Goal: Find specific page/section: Find specific page/section

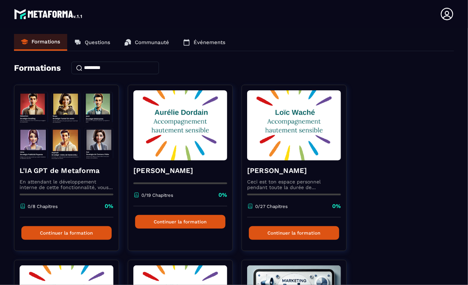
scroll to position [1, 0]
click at [448, 15] on icon at bounding box center [447, 14] width 14 height 14
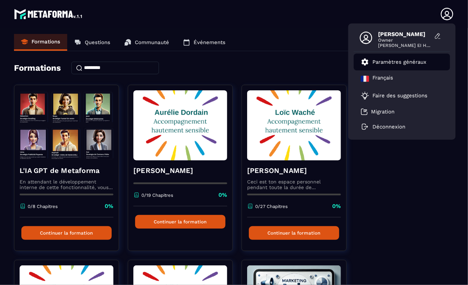
click at [376, 61] on p "Paramètres généraux" at bounding box center [399, 62] width 54 height 6
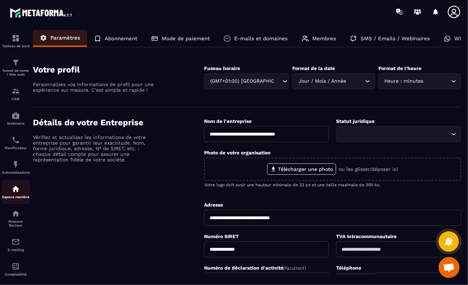
click at [13, 190] on img at bounding box center [16, 189] width 8 height 8
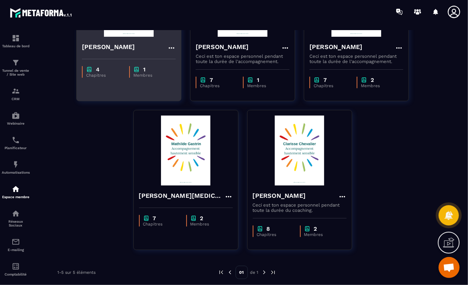
scroll to position [125, 0]
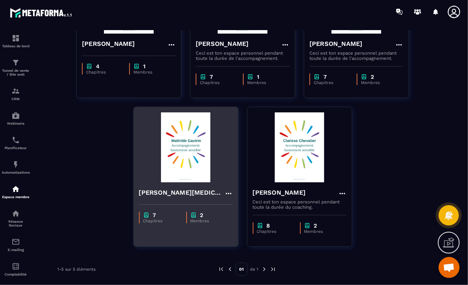
click at [178, 152] on img at bounding box center [186, 147] width 94 height 70
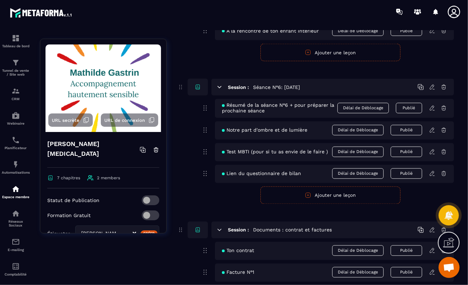
scroll to position [790, 0]
